Goal: Task Accomplishment & Management: Use online tool/utility

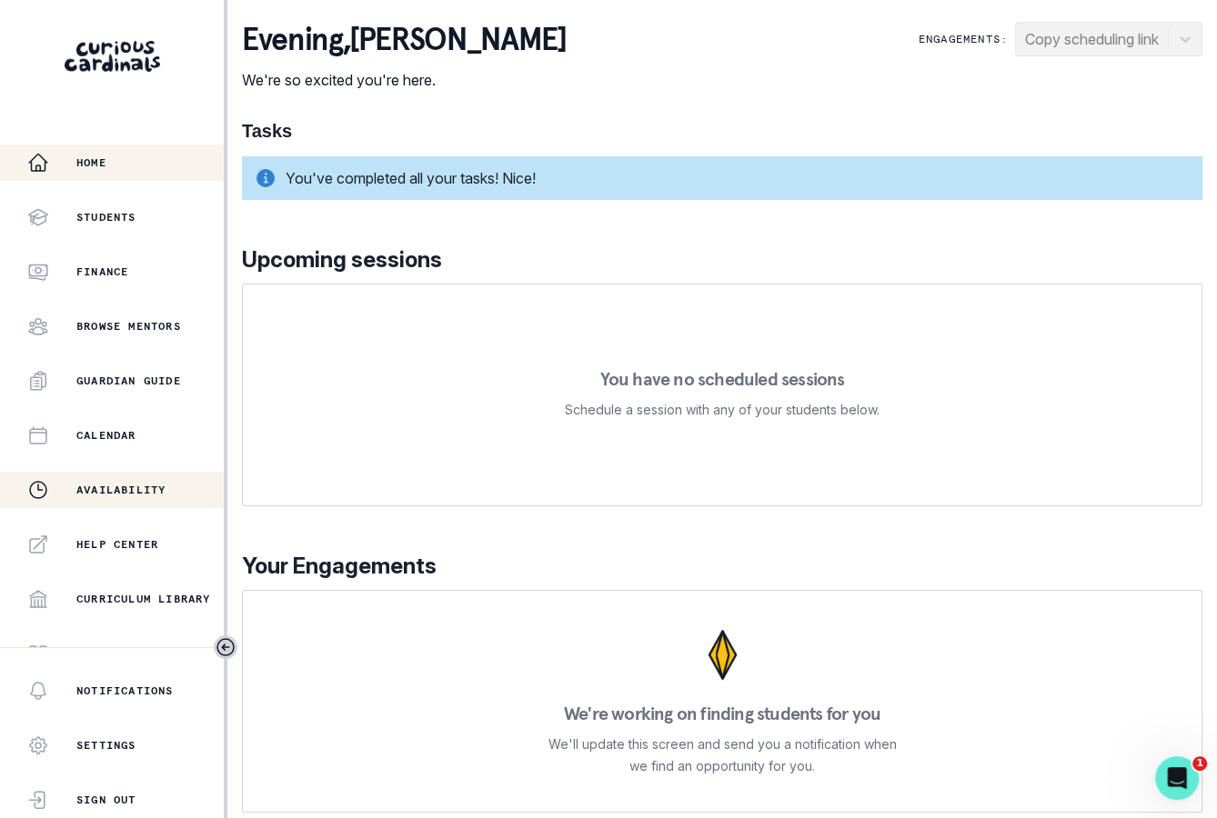
scroll to position [296, 0]
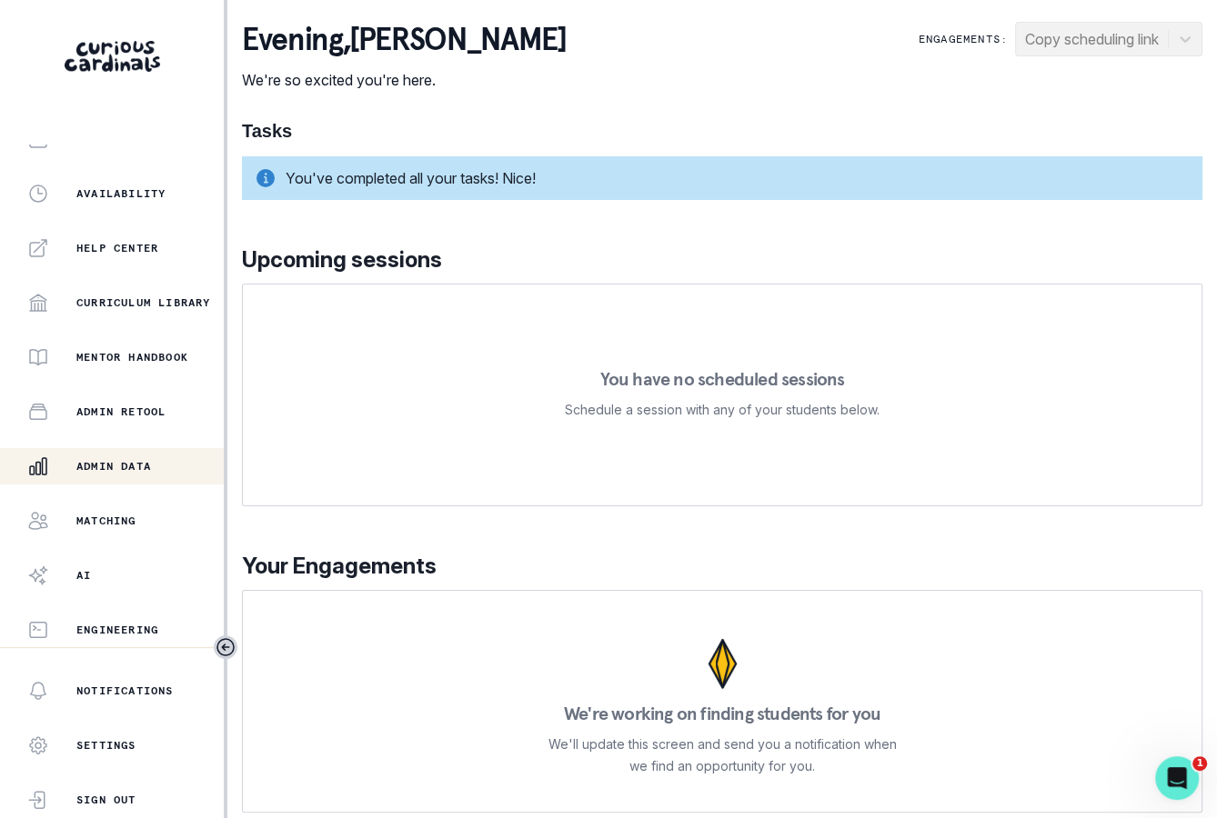
click at [140, 482] on button "Admin Data" at bounding box center [112, 466] width 224 height 36
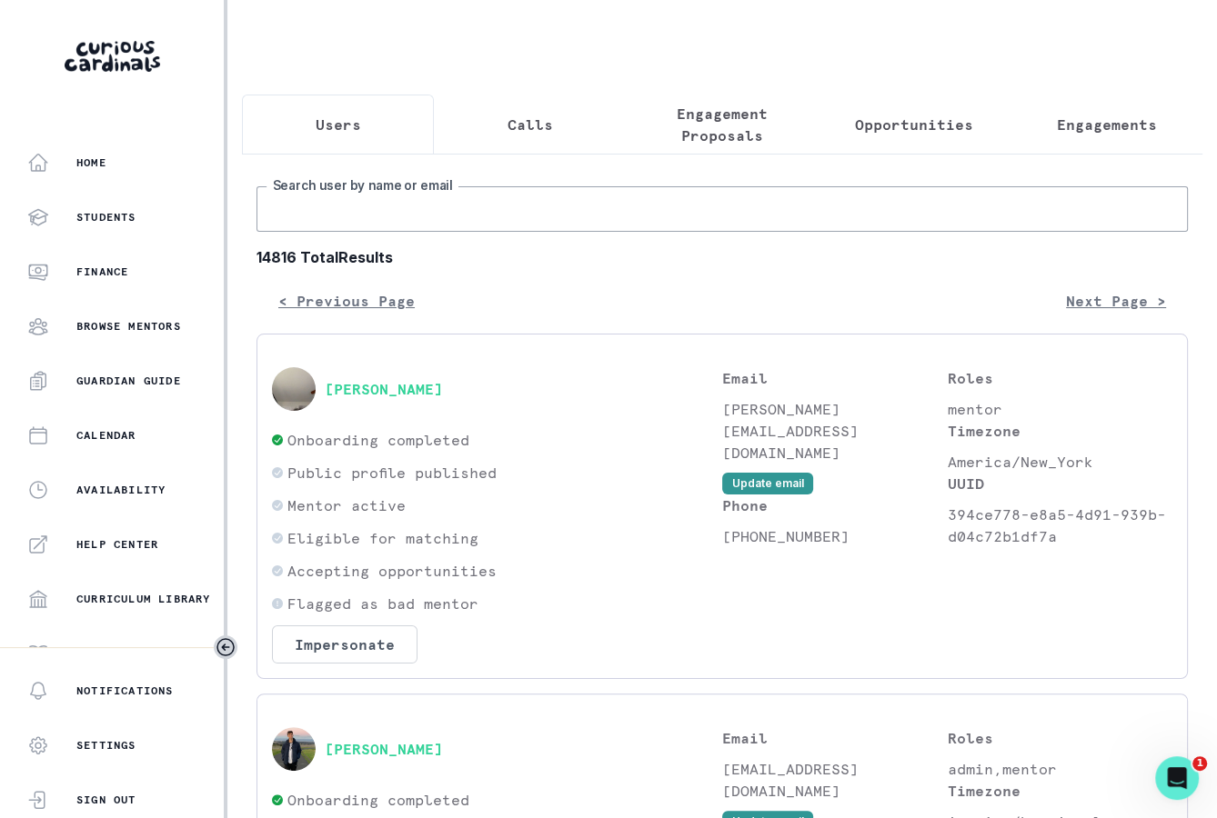
click at [538, 214] on input "Search user by name or email" at bounding box center [721, 208] width 931 height 45
type input "[PERSON_NAME]"
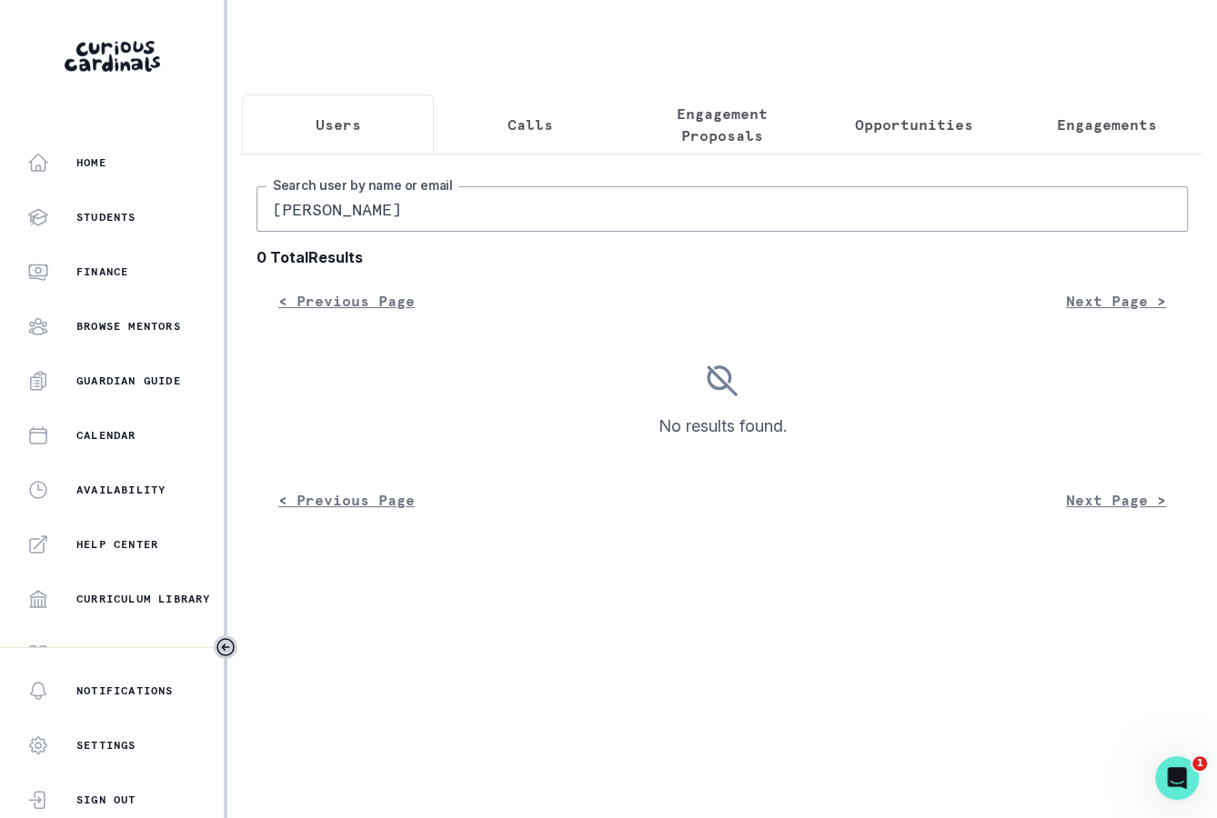
click at [489, 212] on input "[PERSON_NAME]" at bounding box center [721, 208] width 931 height 45
type input "rylan l"
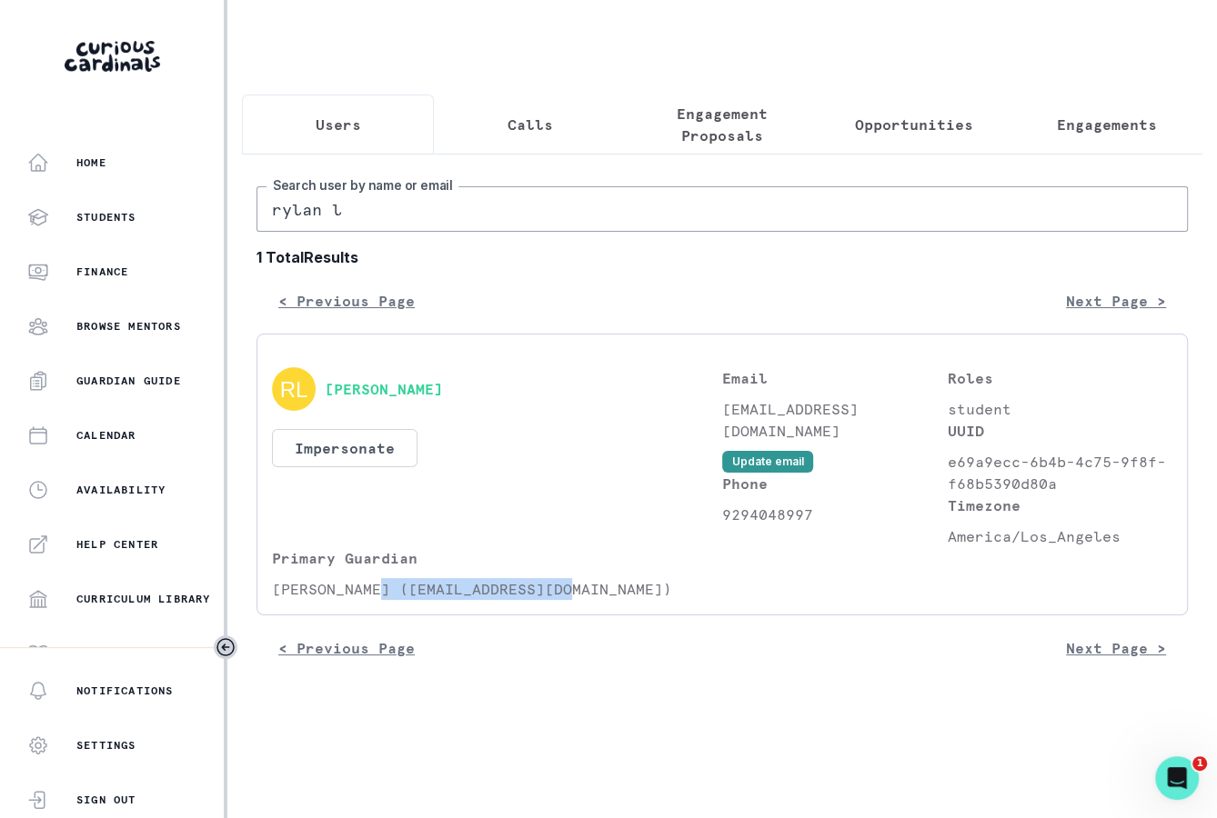
drag, startPoint x: 380, startPoint y: 590, endPoint x: 566, endPoint y: 590, distance: 185.5
click at [566, 590] on p "[PERSON_NAME] ([EMAIL_ADDRESS][DOMAIN_NAME])" at bounding box center [497, 589] width 450 height 22
copy p "[EMAIL_ADDRESS][DOMAIN_NAME]"
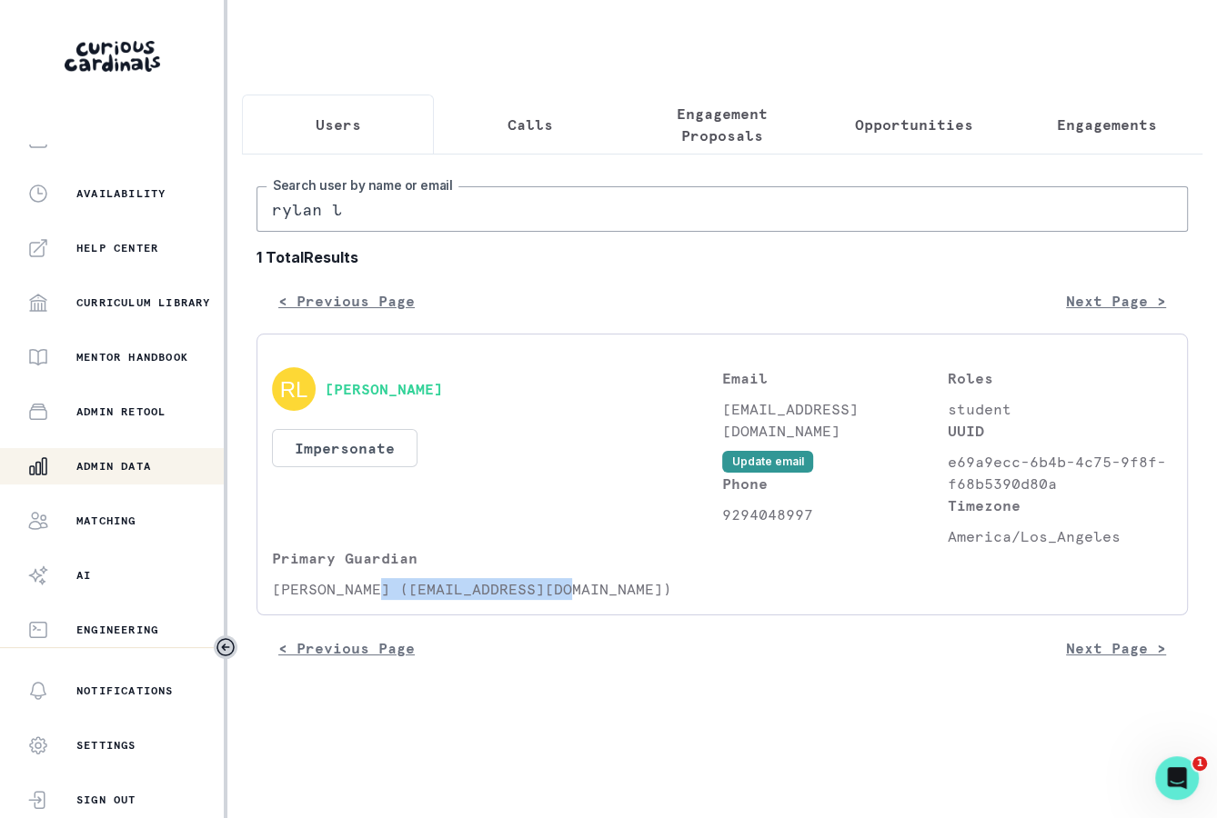
click at [142, 472] on p "Admin Data" at bounding box center [113, 466] width 75 height 15
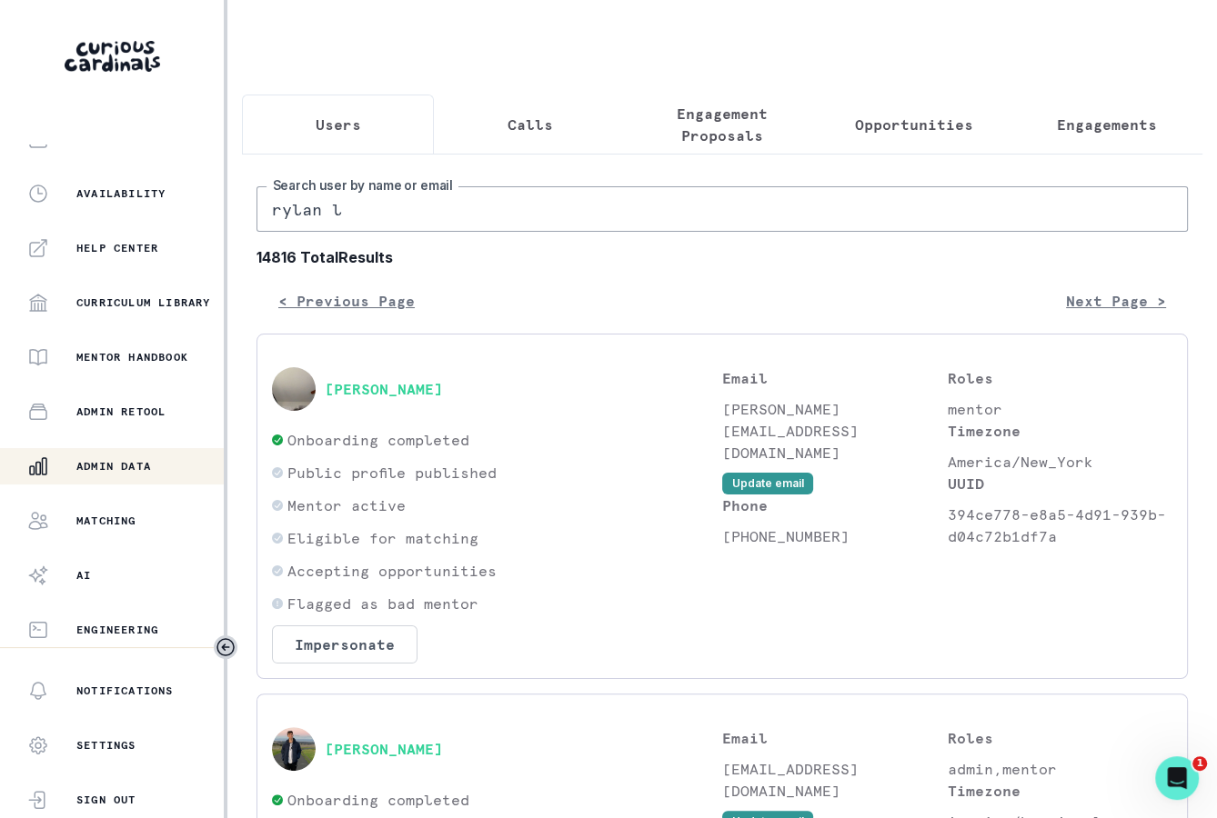
click at [396, 204] on input "rylan l" at bounding box center [721, 208] width 931 height 45
paste input "[EMAIL_ADDRESS][DOMAIN_NAME]"
type input "[EMAIL_ADDRESS][DOMAIN_NAME]"
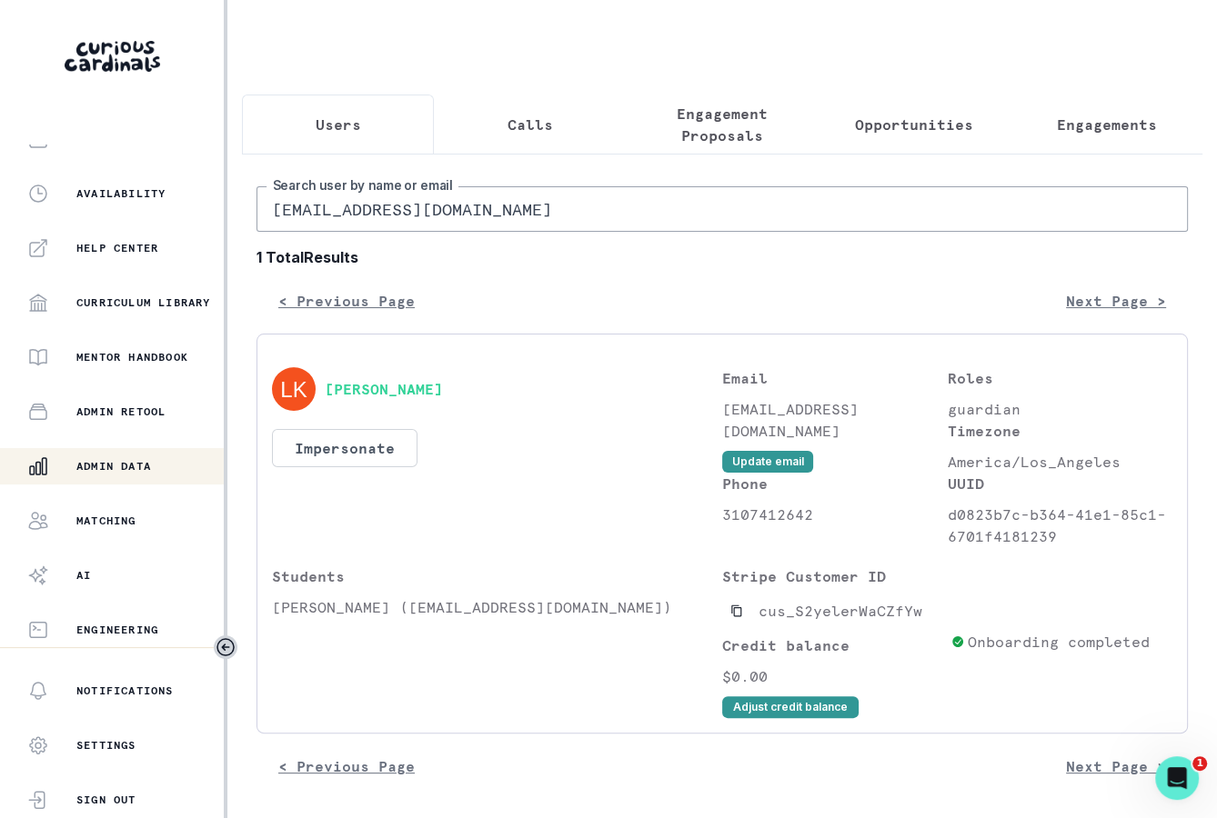
click at [342, 421] on div "[PERSON_NAME] Impersonate Confirmation Are you sure? Impersonating means that w…" at bounding box center [497, 457] width 450 height 180
click at [357, 449] on button "Impersonate" at bounding box center [344, 448] width 145 height 38
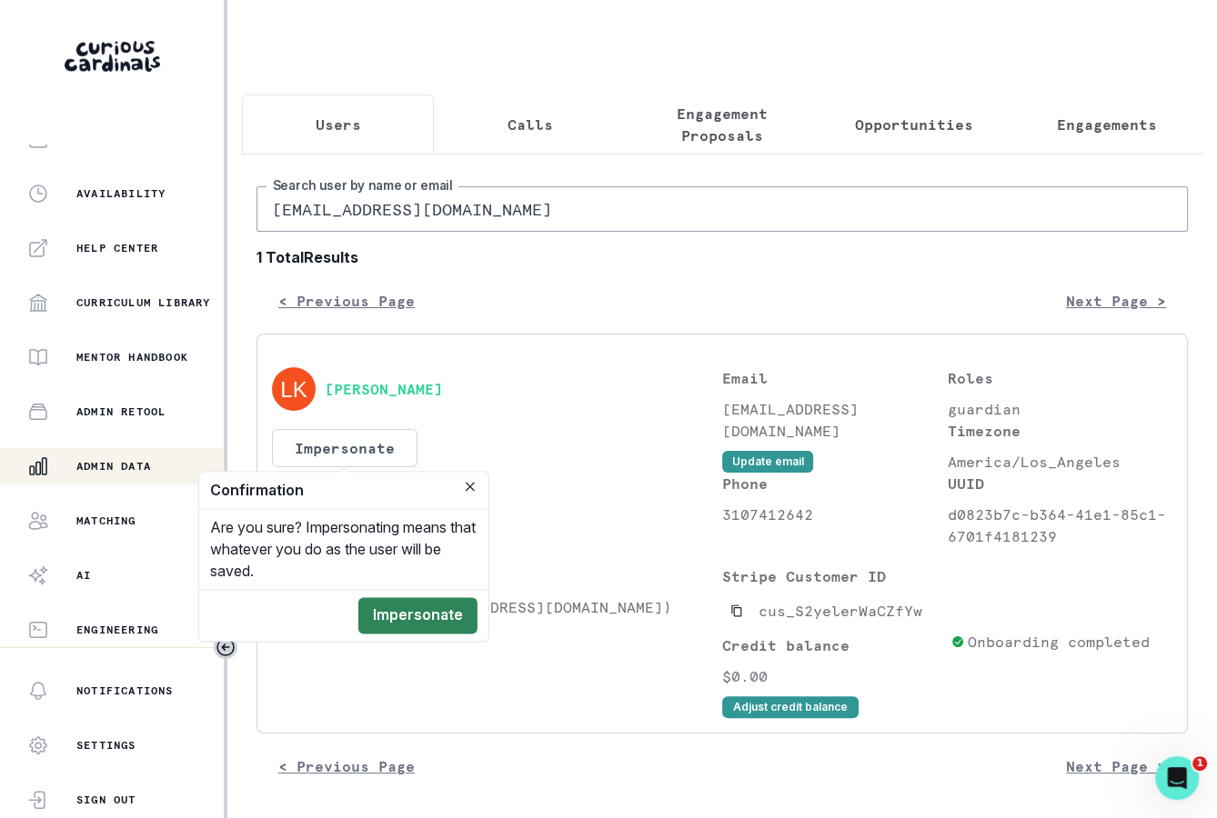
click at [414, 612] on button "Impersonate" at bounding box center [417, 615] width 119 height 36
